Goal: Task Accomplishment & Management: Use online tool/utility

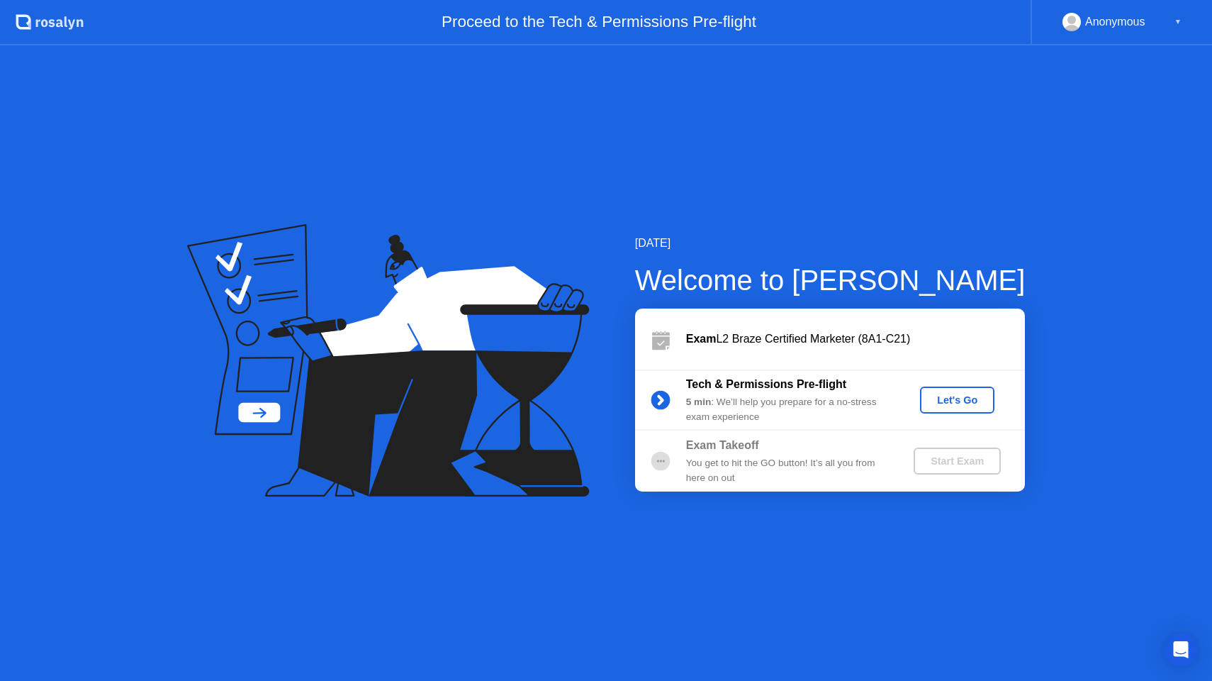
click at [874, 584] on div "[DATE] Welcome to [PERSON_NAME] Exam L2 Braze Certified Marketer (8A1-C21) Tech…" at bounding box center [606, 362] width 1212 height 635
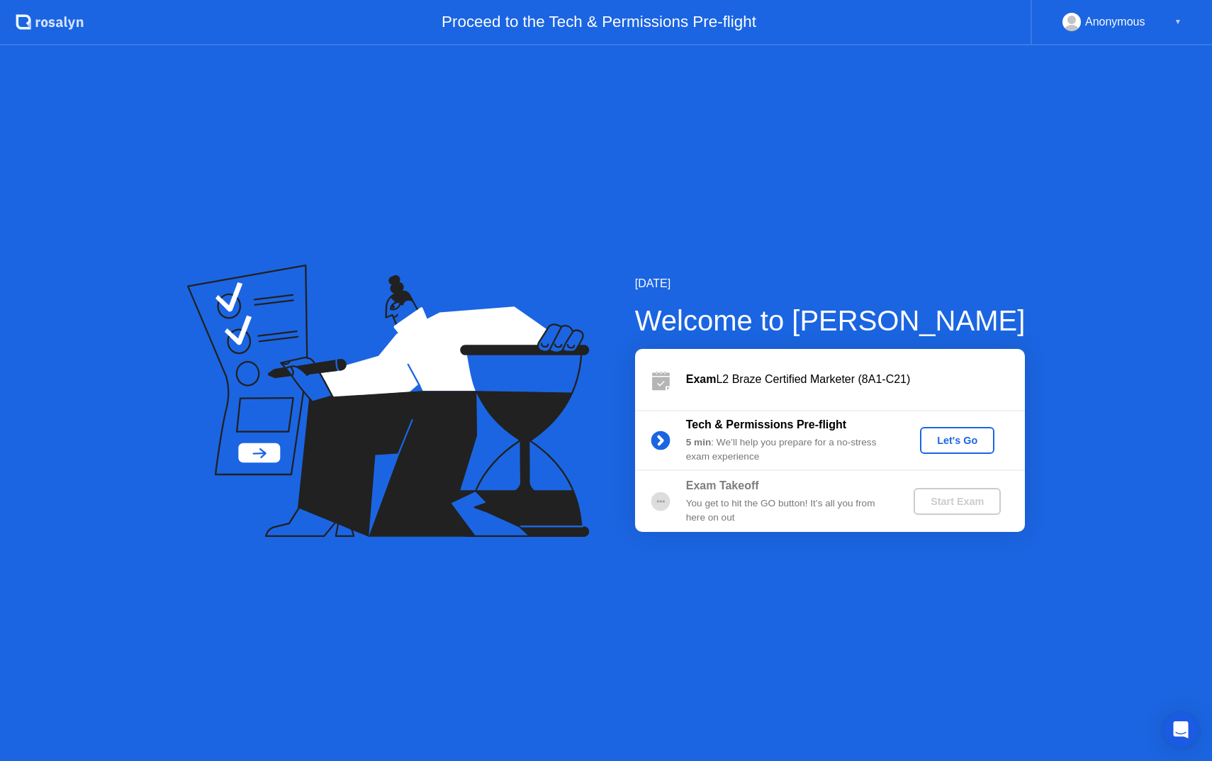
click at [954, 442] on div "Let's Go" at bounding box center [957, 440] width 63 height 11
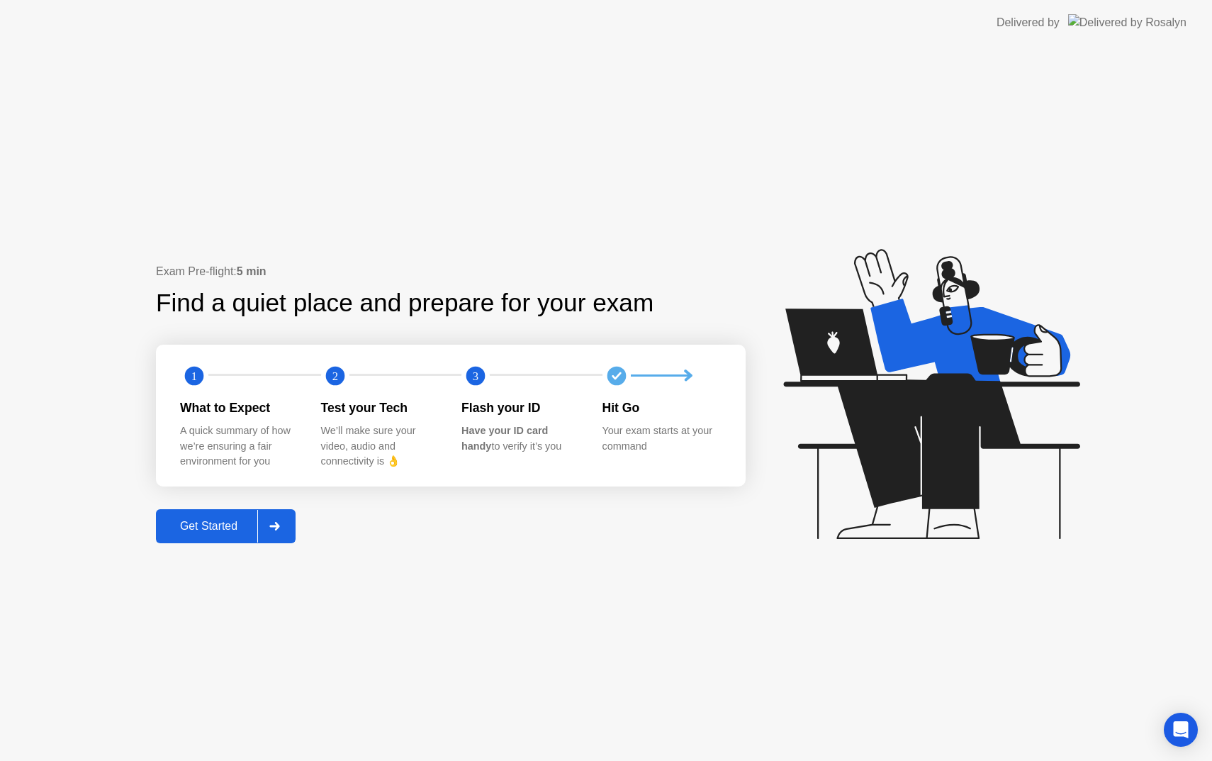
click at [208, 529] on div "Get Started" at bounding box center [208, 526] width 97 height 13
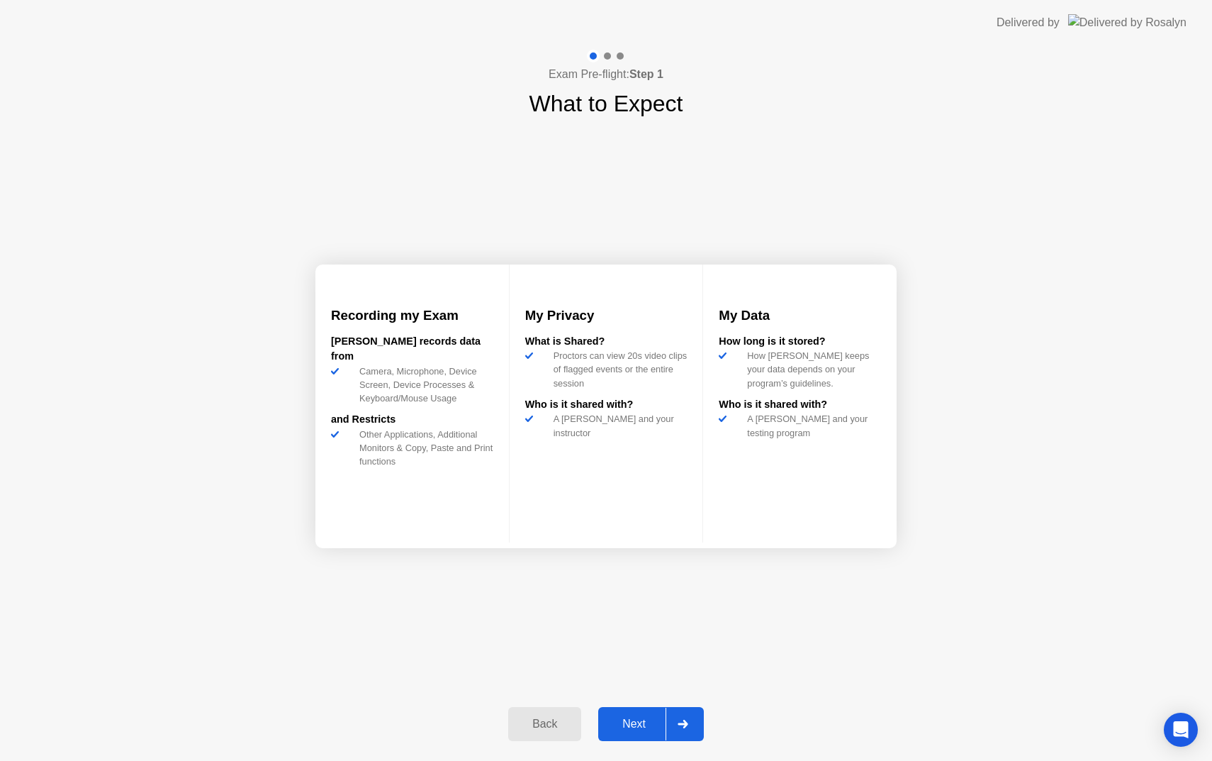
click at [635, 725] on div "Next" at bounding box center [634, 723] width 63 height 13
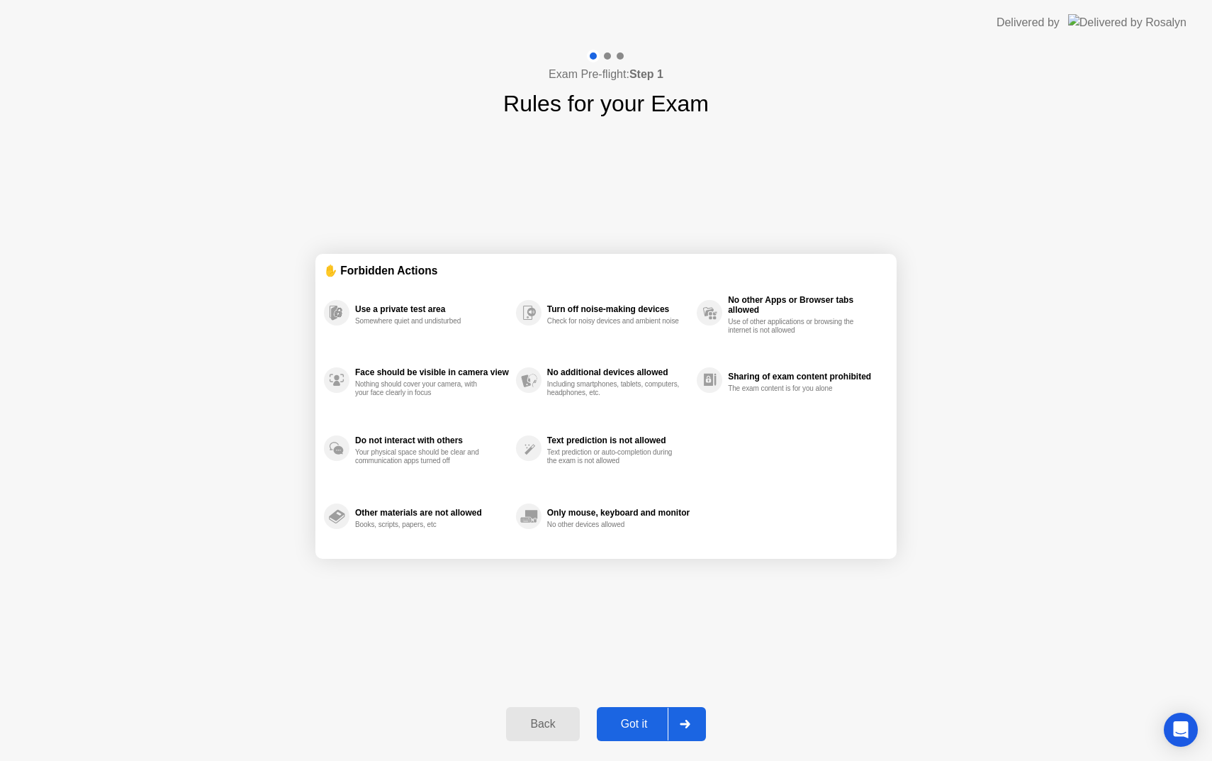
click at [636, 722] on div "Got it" at bounding box center [634, 723] width 67 height 13
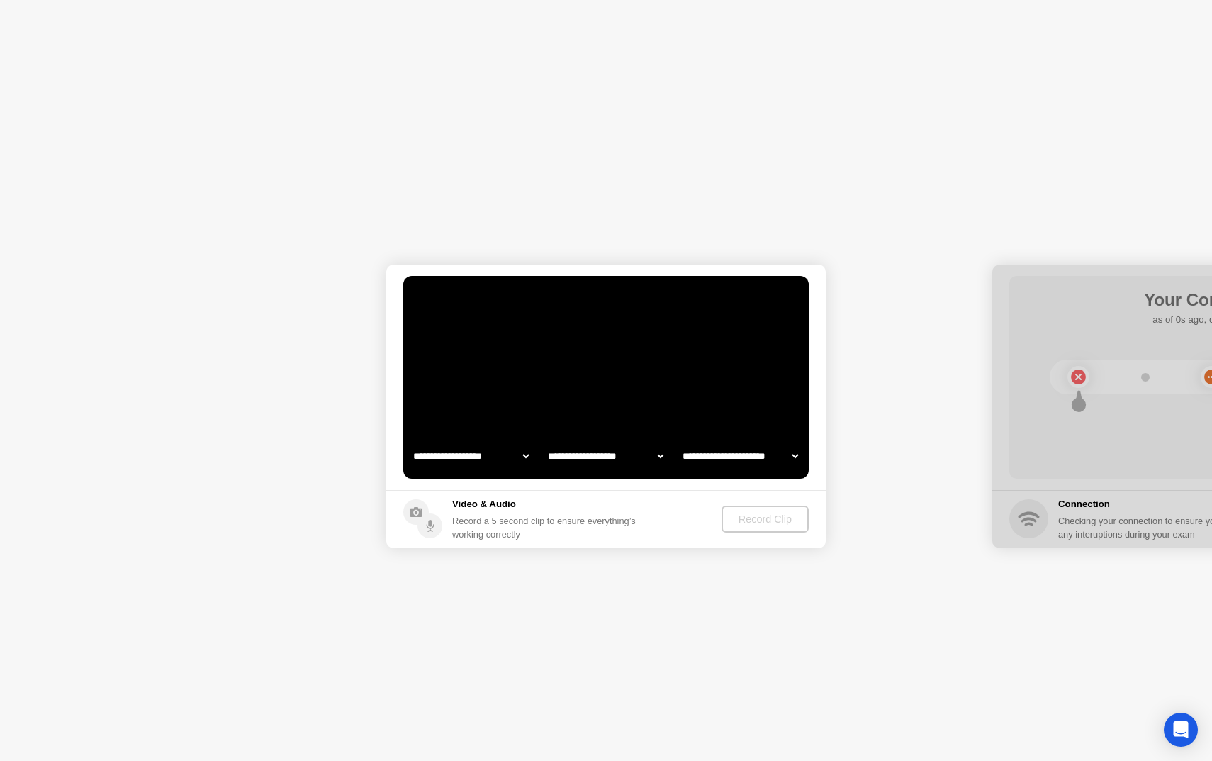
select select "**********"
select select "*******"
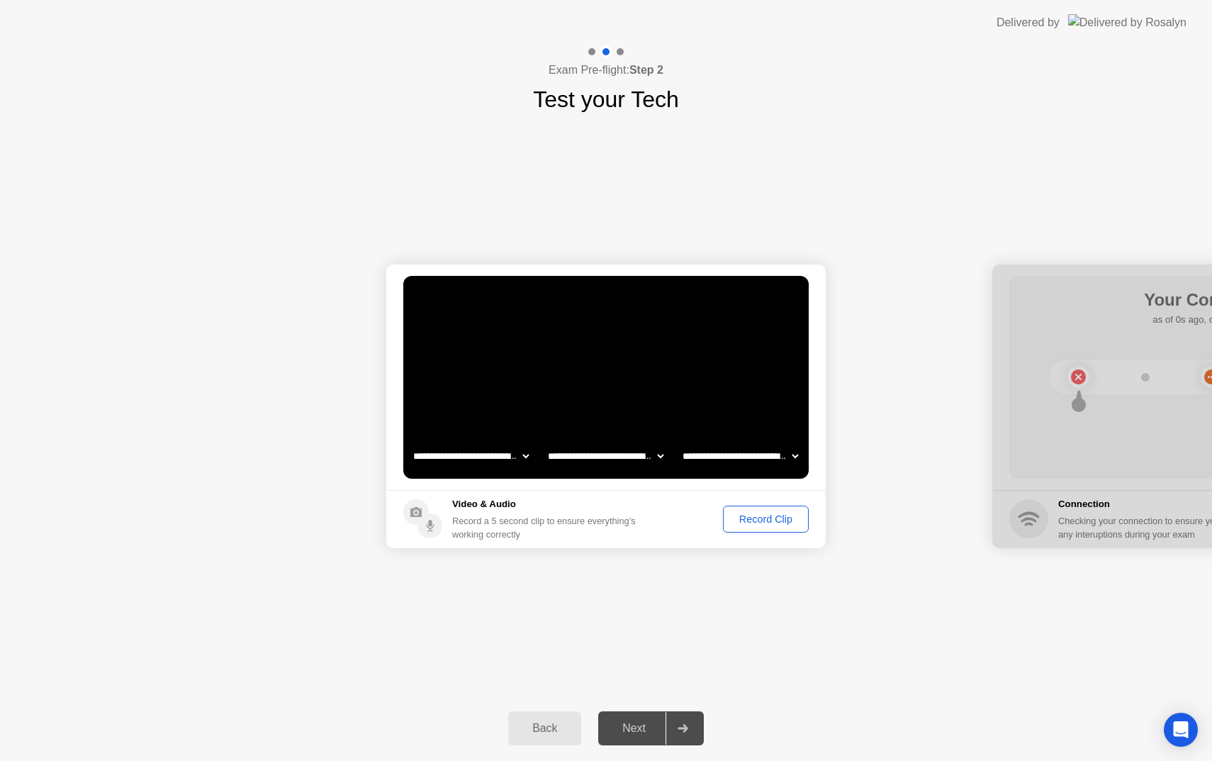
click at [780, 513] on div "Record Clip" at bounding box center [766, 518] width 76 height 11
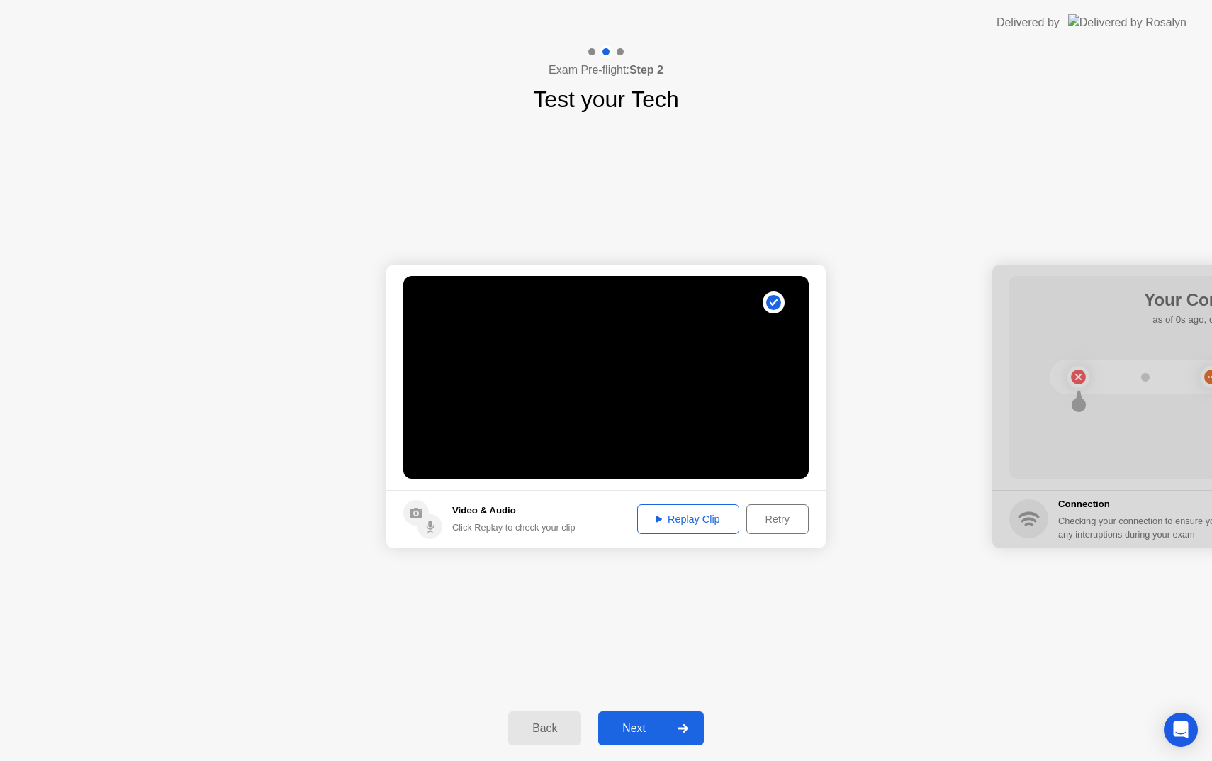
click at [699, 525] on div "Replay Clip" at bounding box center [688, 518] width 92 height 11
click at [642, 732] on div "Next" at bounding box center [634, 728] width 63 height 13
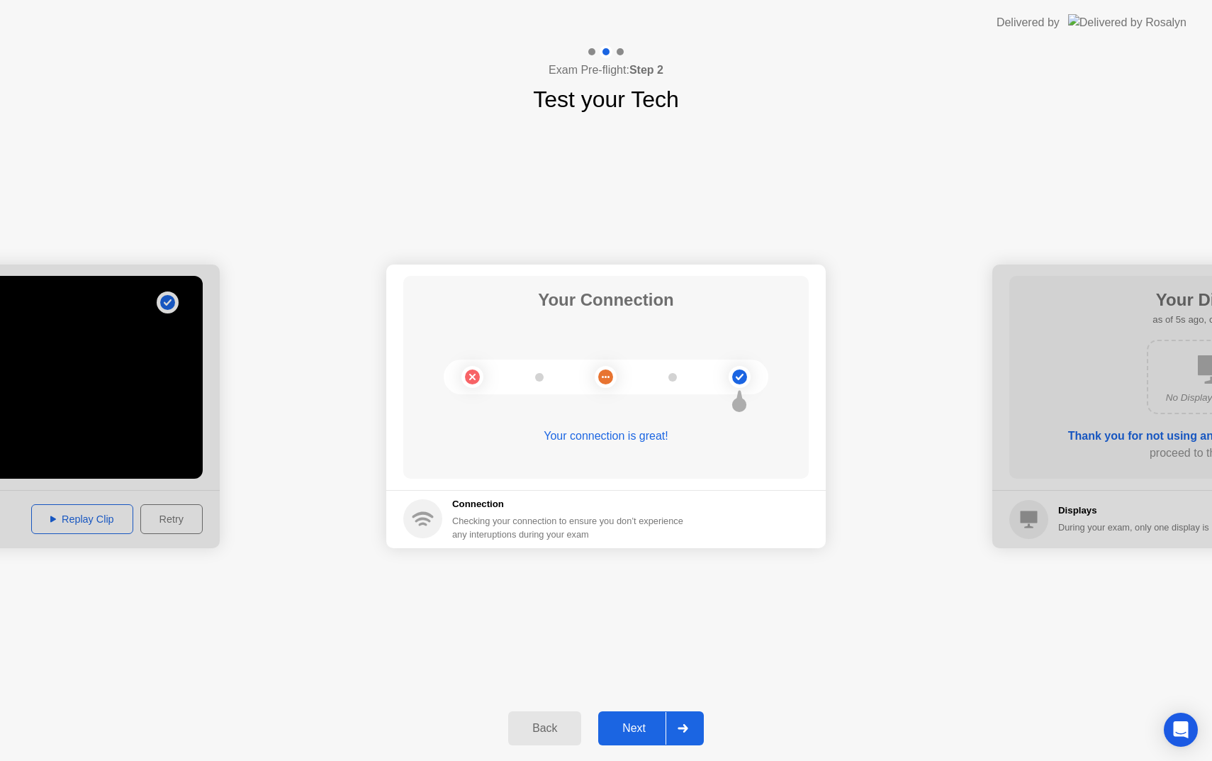
click at [638, 722] on div "Next" at bounding box center [634, 728] width 63 height 13
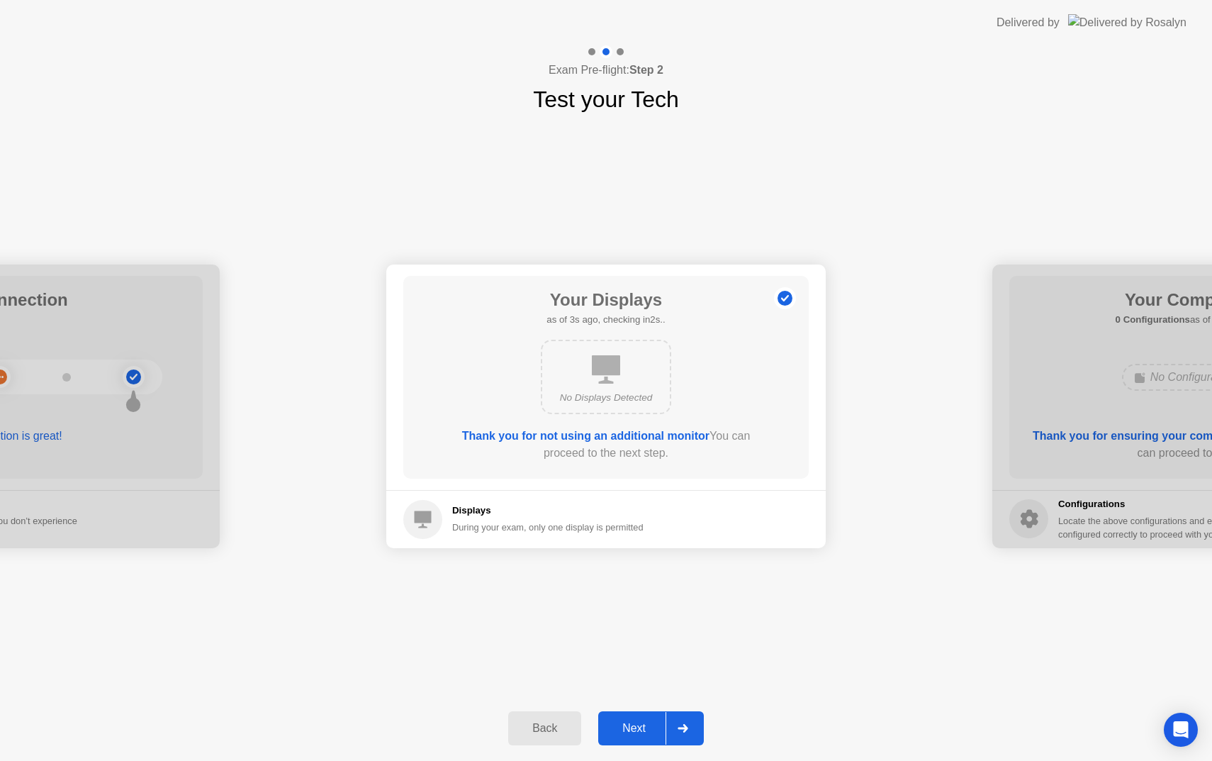
click at [637, 728] on div "Next" at bounding box center [634, 728] width 63 height 13
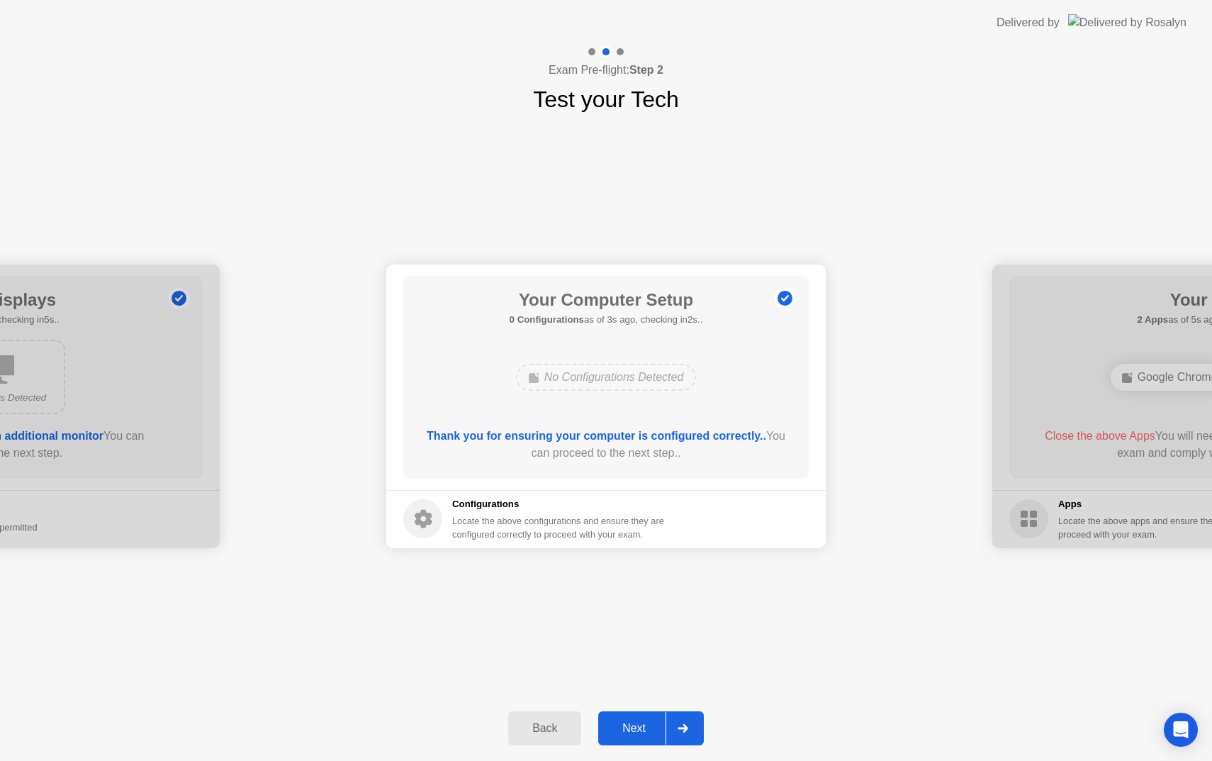
click at [640, 739] on button "Next" at bounding box center [651, 728] width 106 height 34
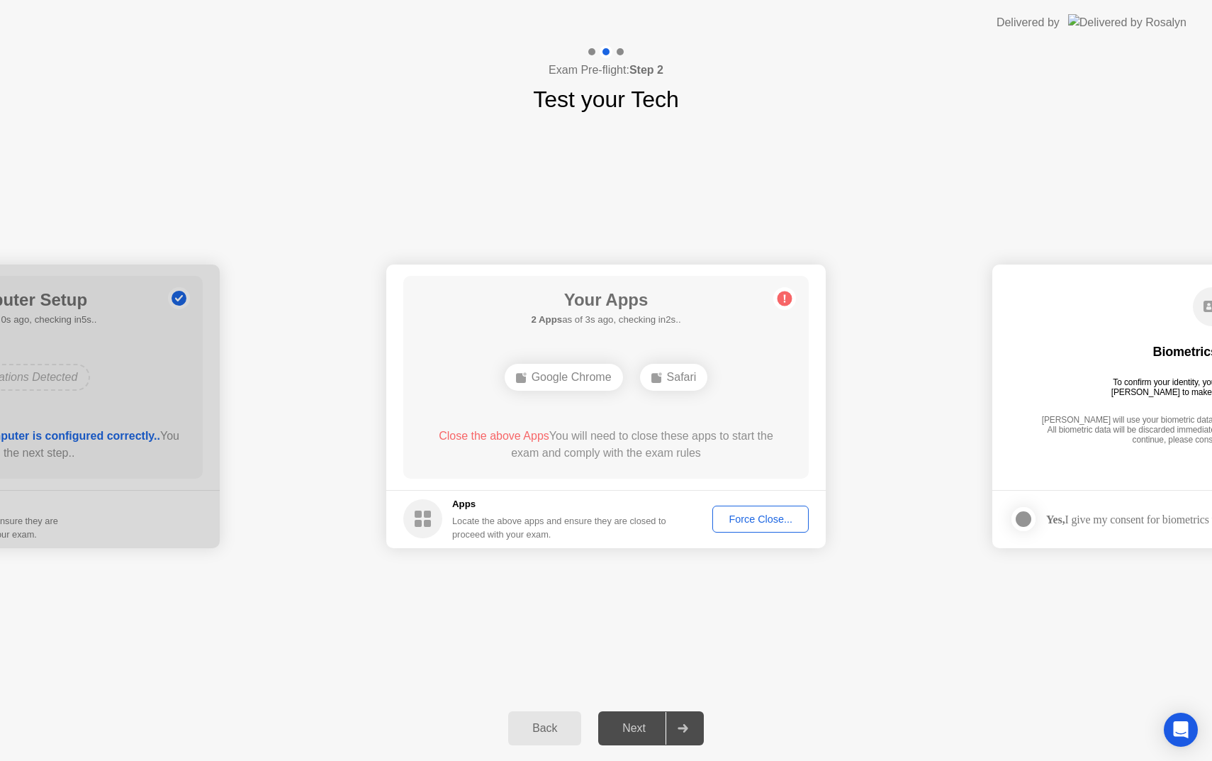
click at [746, 518] on div "Force Close..." at bounding box center [760, 518] width 86 height 11
click at [562, 377] on div "Google Chrome" at bounding box center [564, 377] width 118 height 27
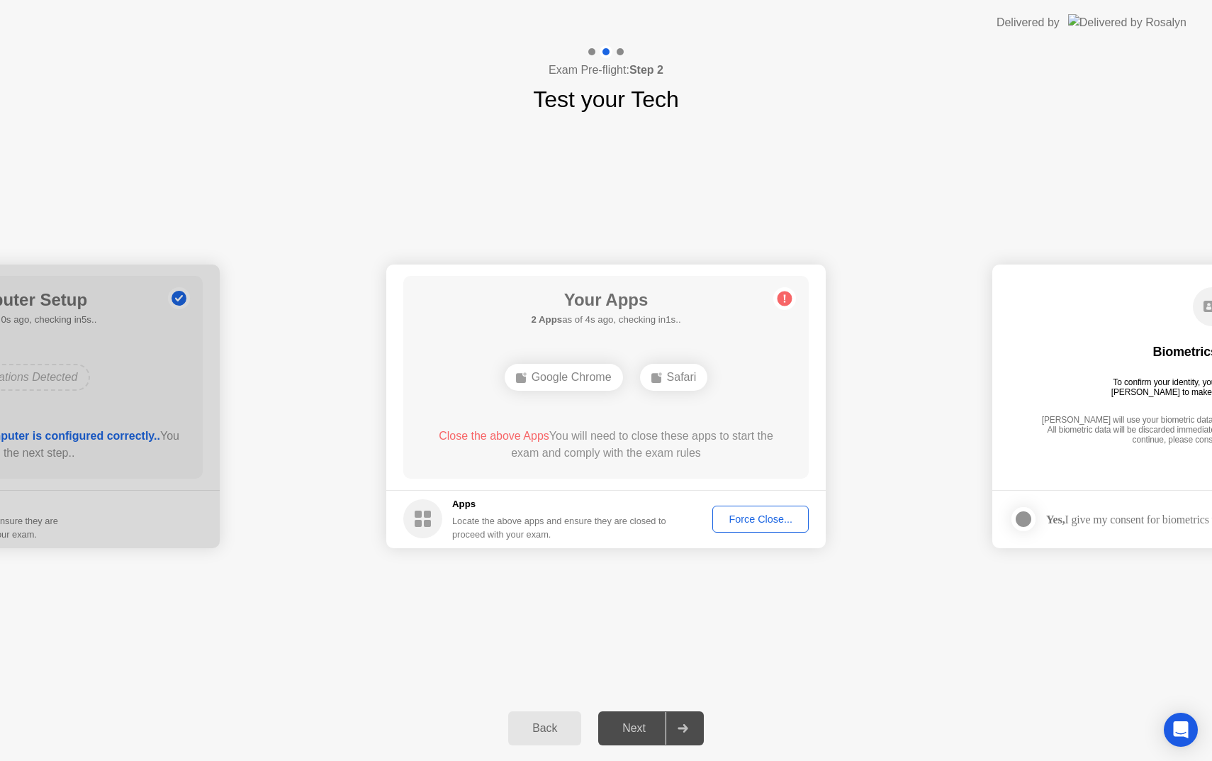
click at [686, 380] on div "Safari" at bounding box center [674, 377] width 68 height 27
click at [296, 201] on div "**********" at bounding box center [606, 405] width 1212 height 579
